Goal: Task Accomplishment & Management: Use online tool/utility

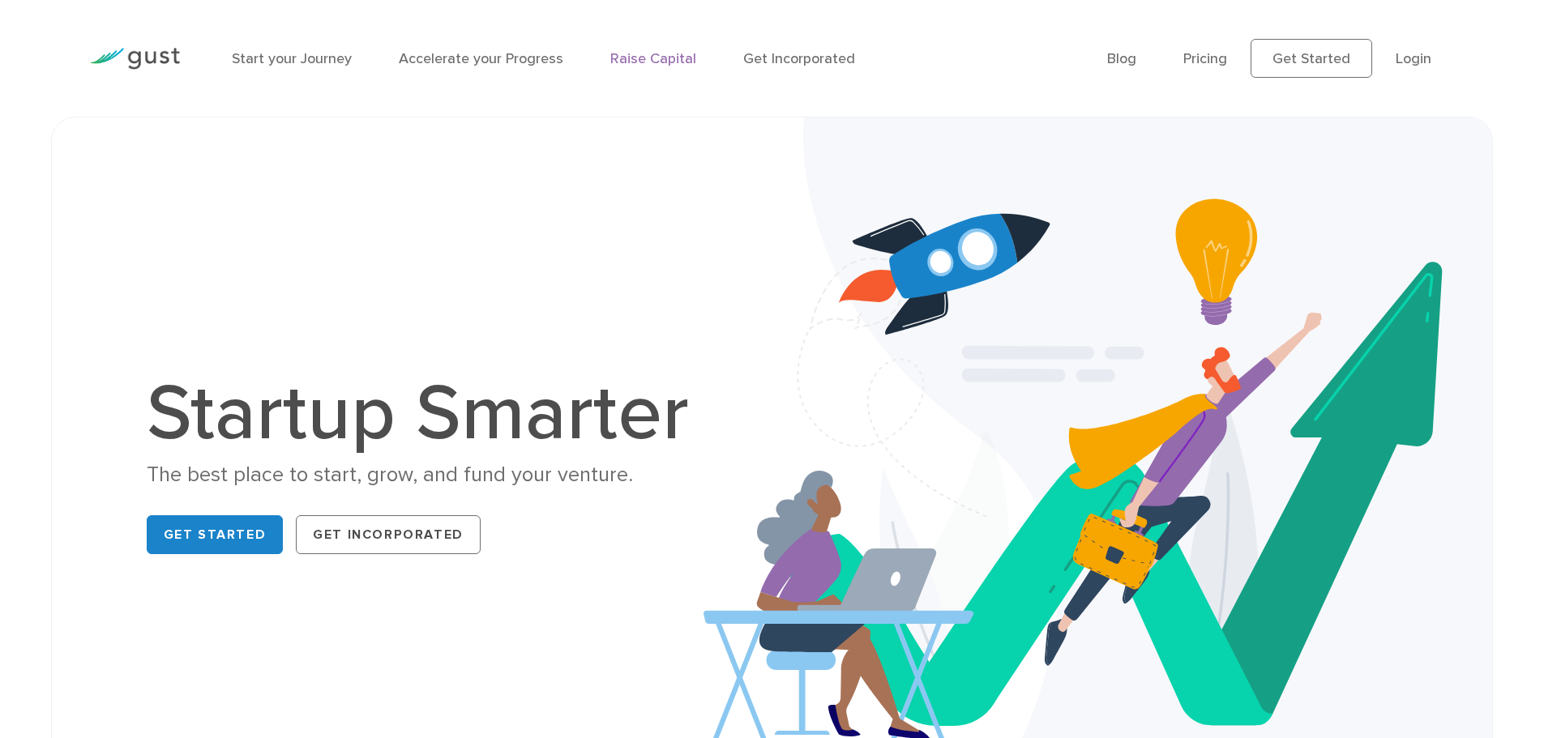
click at [636, 58] on link "Raise Capital" at bounding box center [653, 58] width 86 height 17
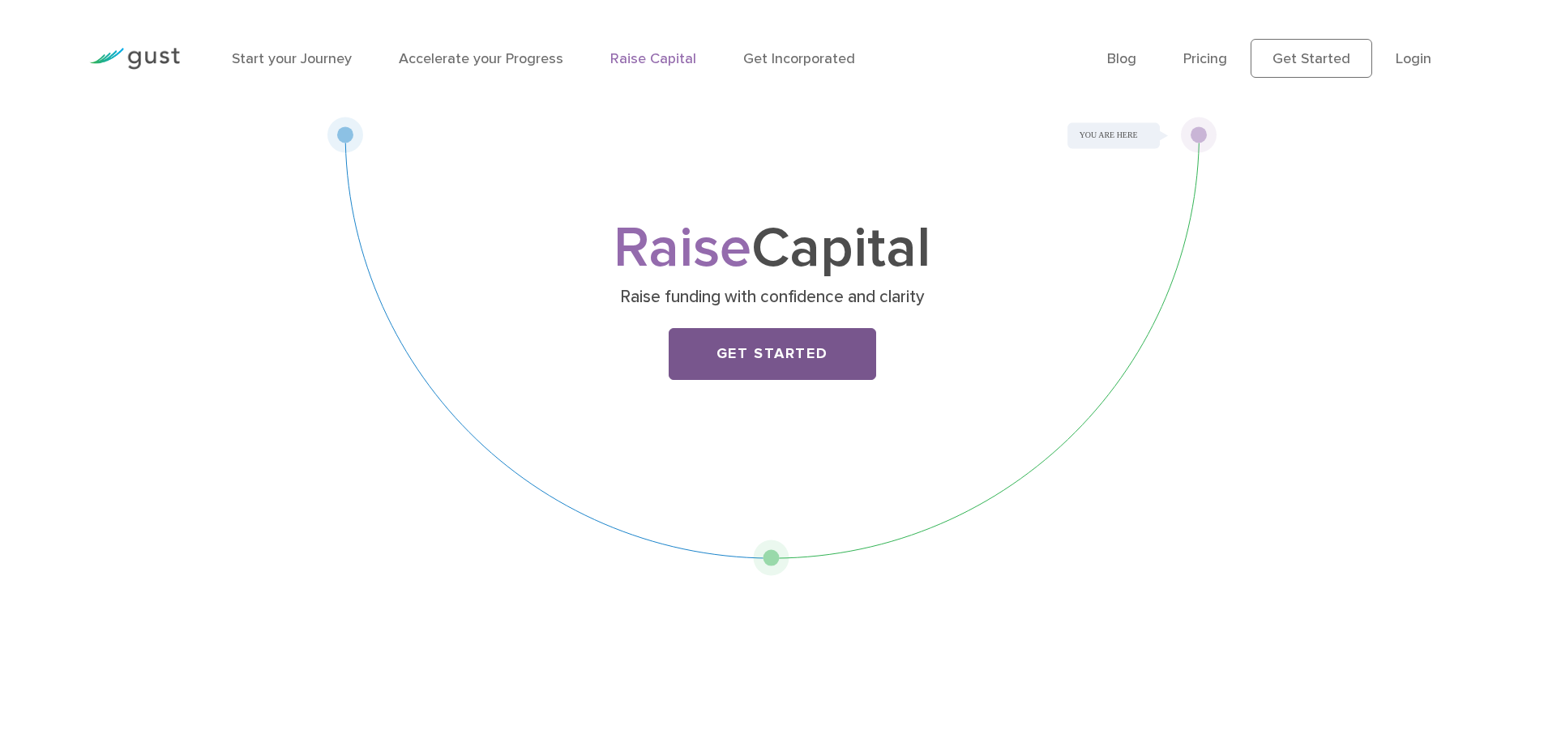
click at [792, 361] on link "Get Started" at bounding box center [771, 354] width 207 height 52
click at [808, 66] on link "Get Incorporated" at bounding box center [799, 58] width 112 height 17
